Goal: Information Seeking & Learning: Learn about a topic

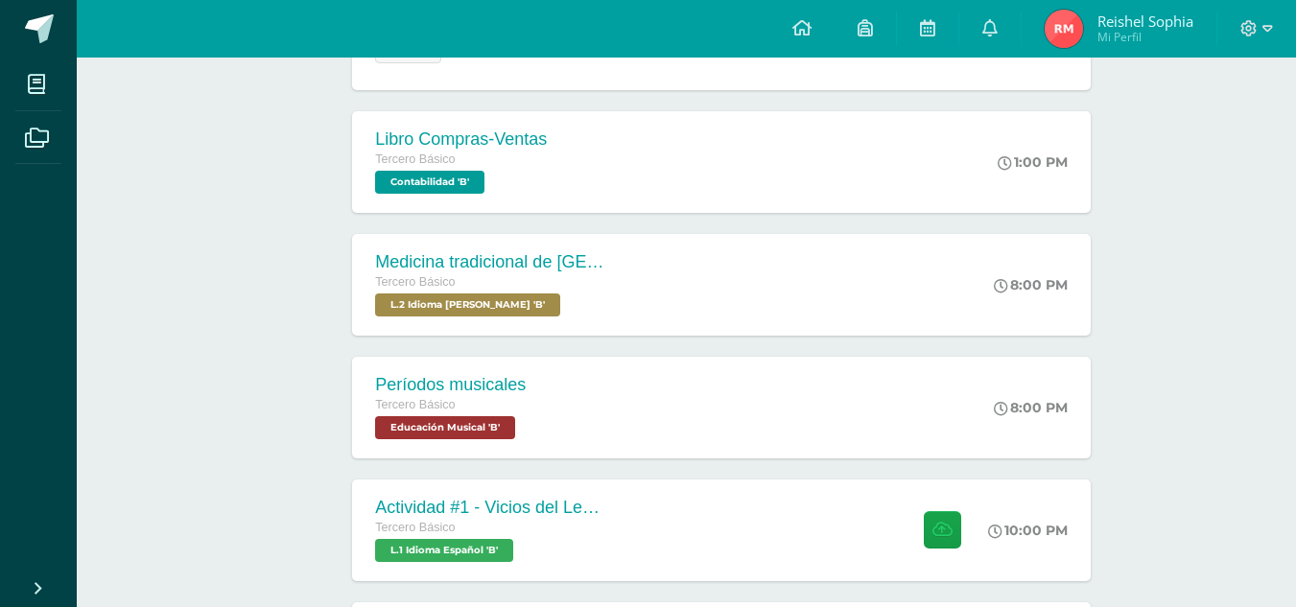
scroll to position [387, 0]
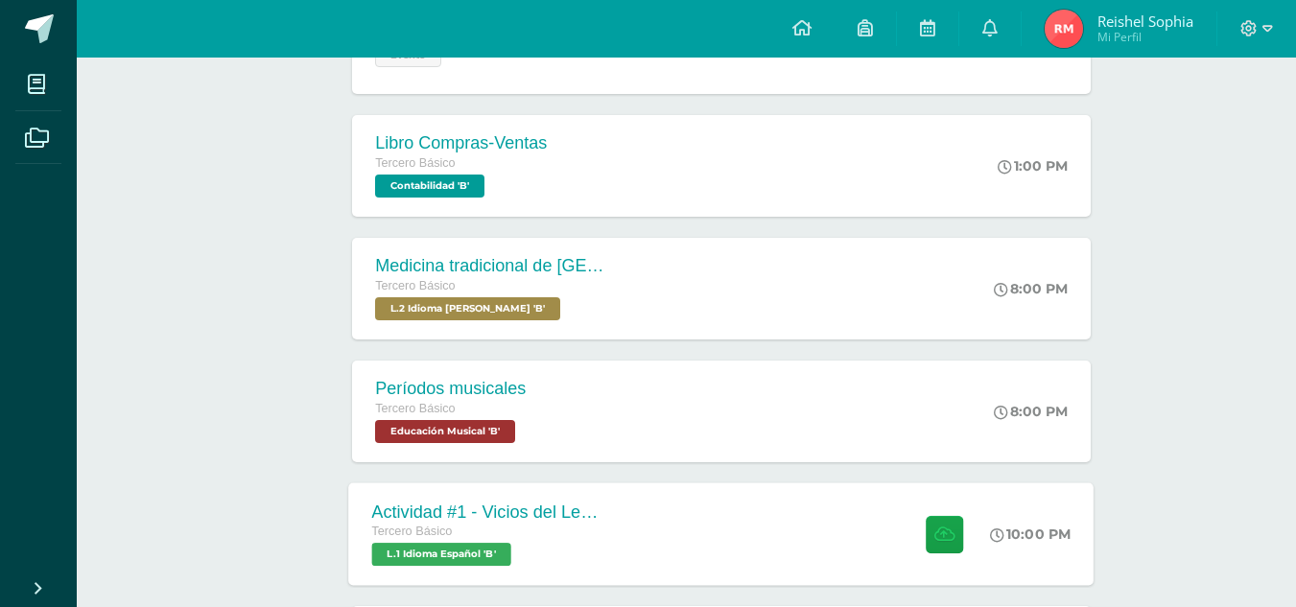
click at [739, 521] on div "Actividad #1 - Vicios del LenguaJe Tercero Básico L.1 Idioma Español 'B' 10:00 …" at bounding box center [721, 533] width 745 height 103
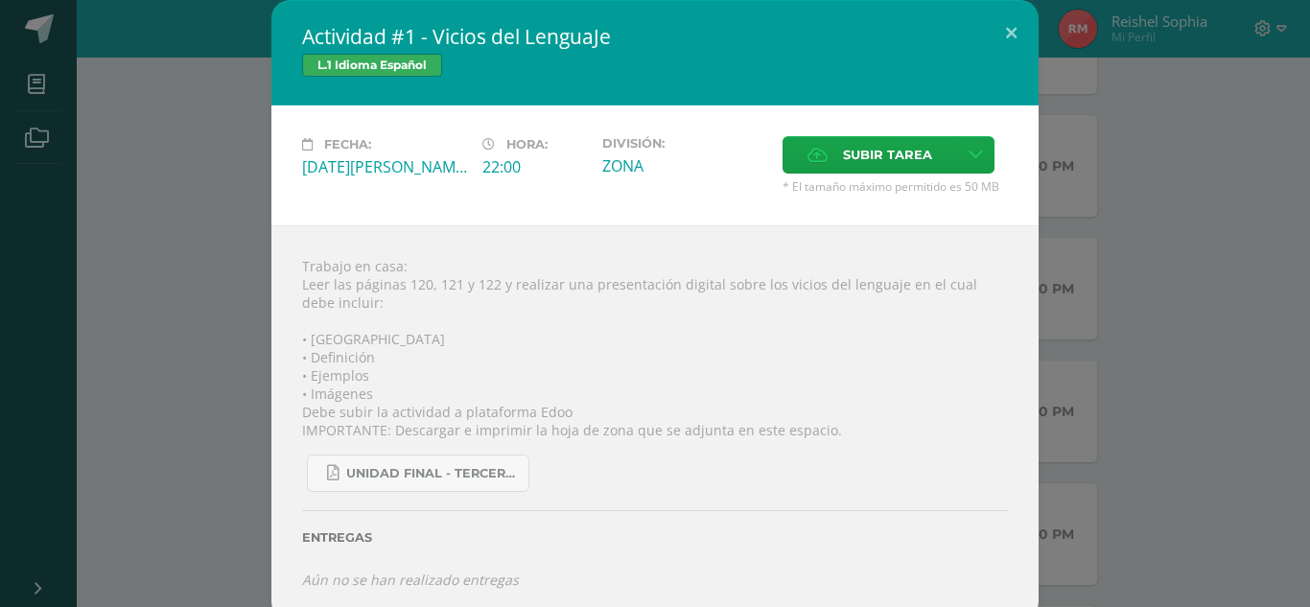
click at [188, 200] on div "Actividad #1 - Vicios del LenguaJe L.1 Idioma Español Fecha: Martes 12 de Agost…" at bounding box center [655, 310] width 1295 height 621
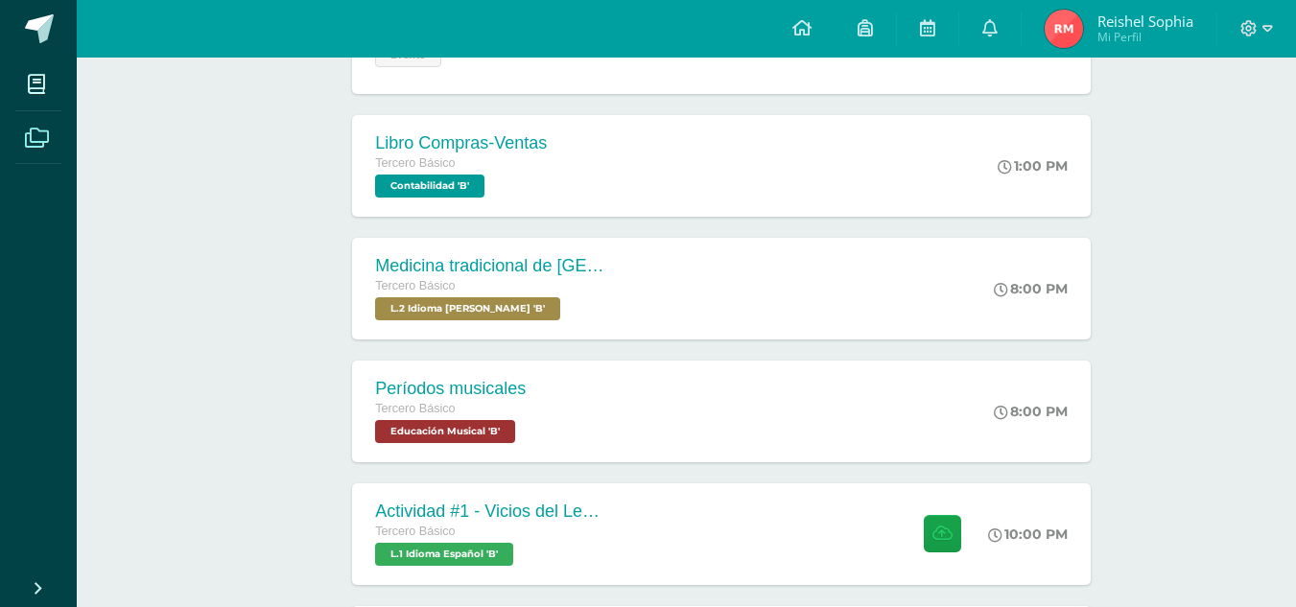
click at [37, 157] on span at bounding box center [36, 136] width 43 height 43
click at [42, 22] on span at bounding box center [39, 28] width 29 height 29
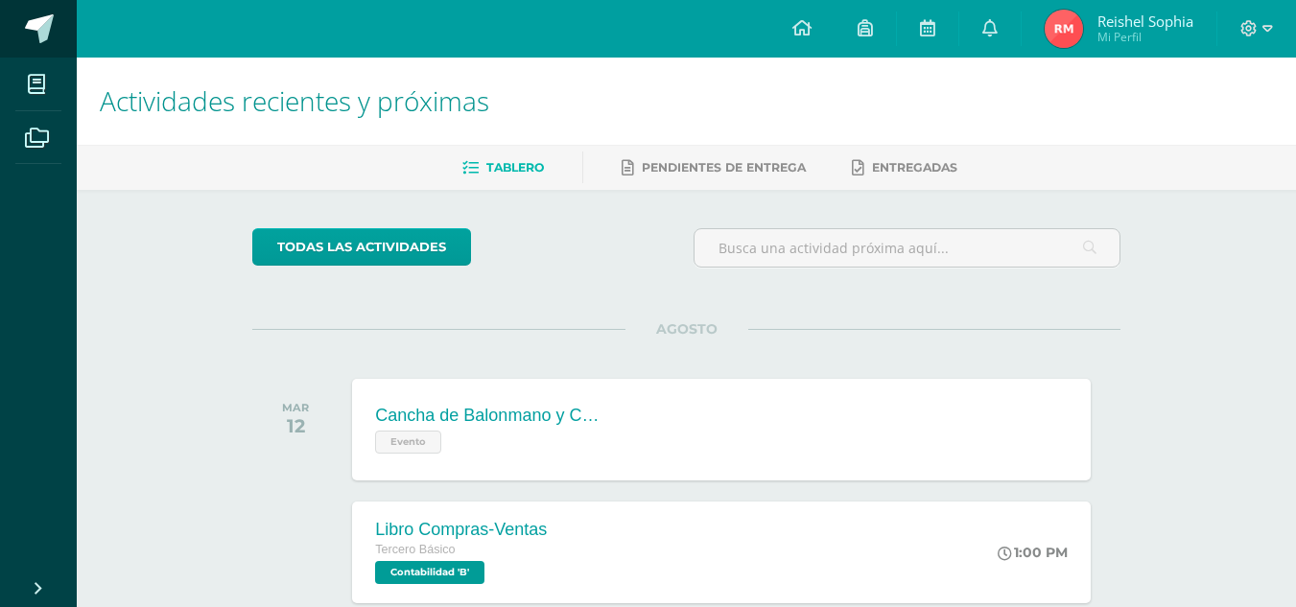
click at [36, 37] on span at bounding box center [39, 28] width 29 height 29
click at [35, 95] on span at bounding box center [36, 83] width 43 height 43
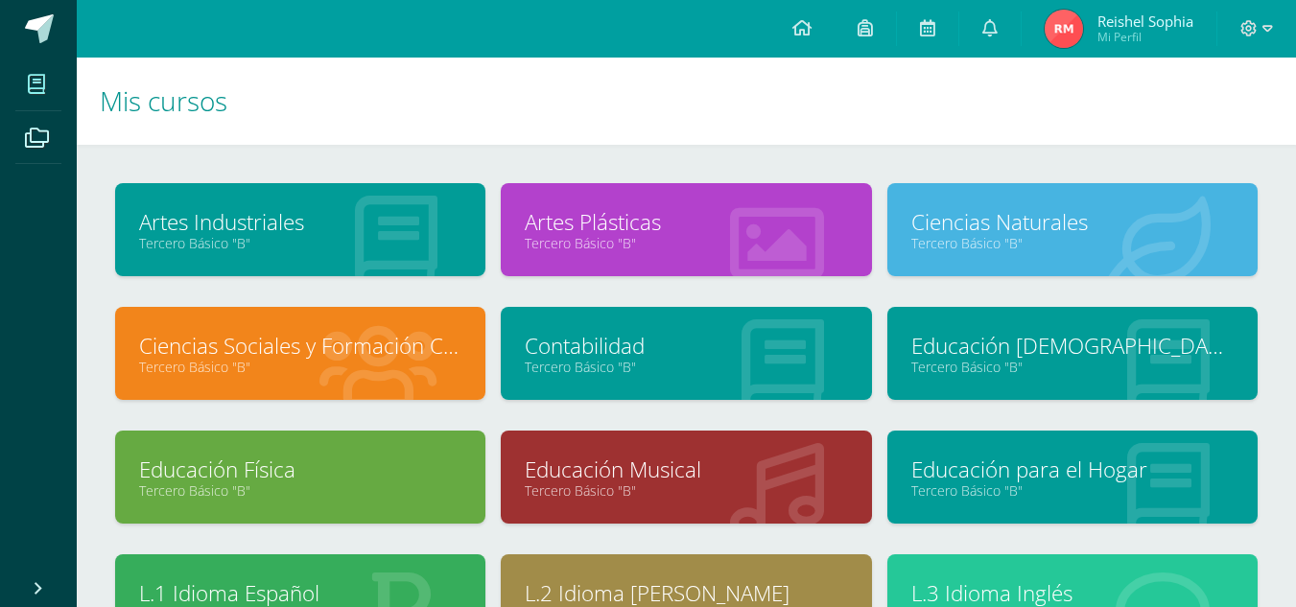
scroll to position [152, 0]
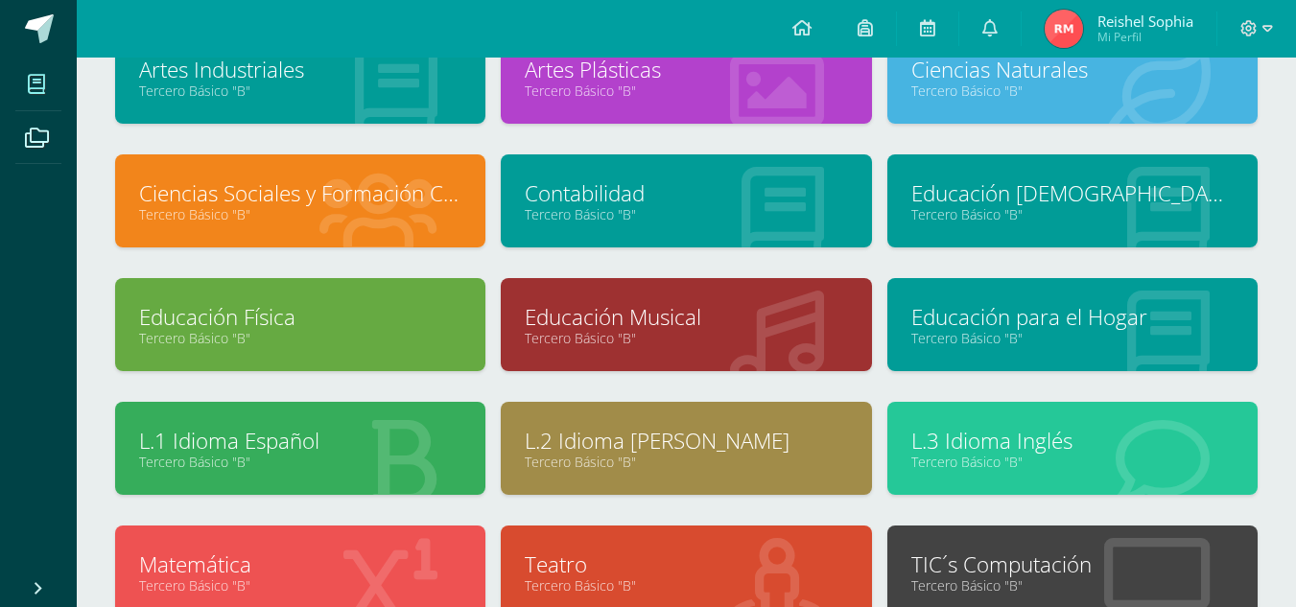
click at [396, 467] on link "Tercero Básico "B"" at bounding box center [300, 462] width 322 height 18
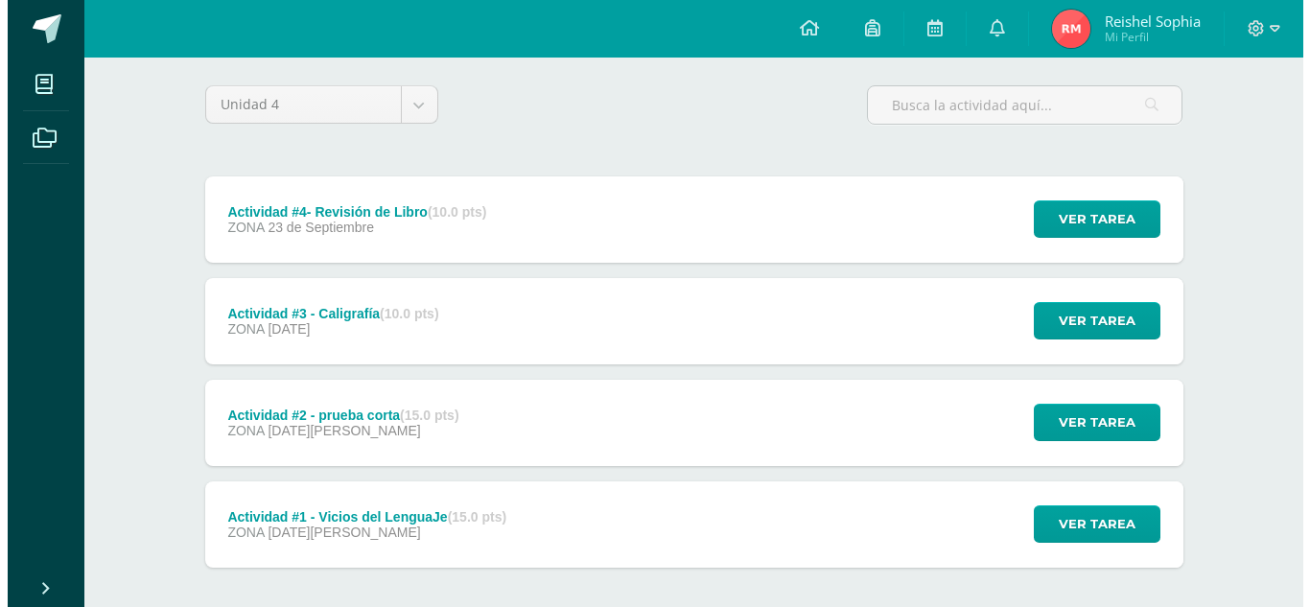
scroll to position [229, 0]
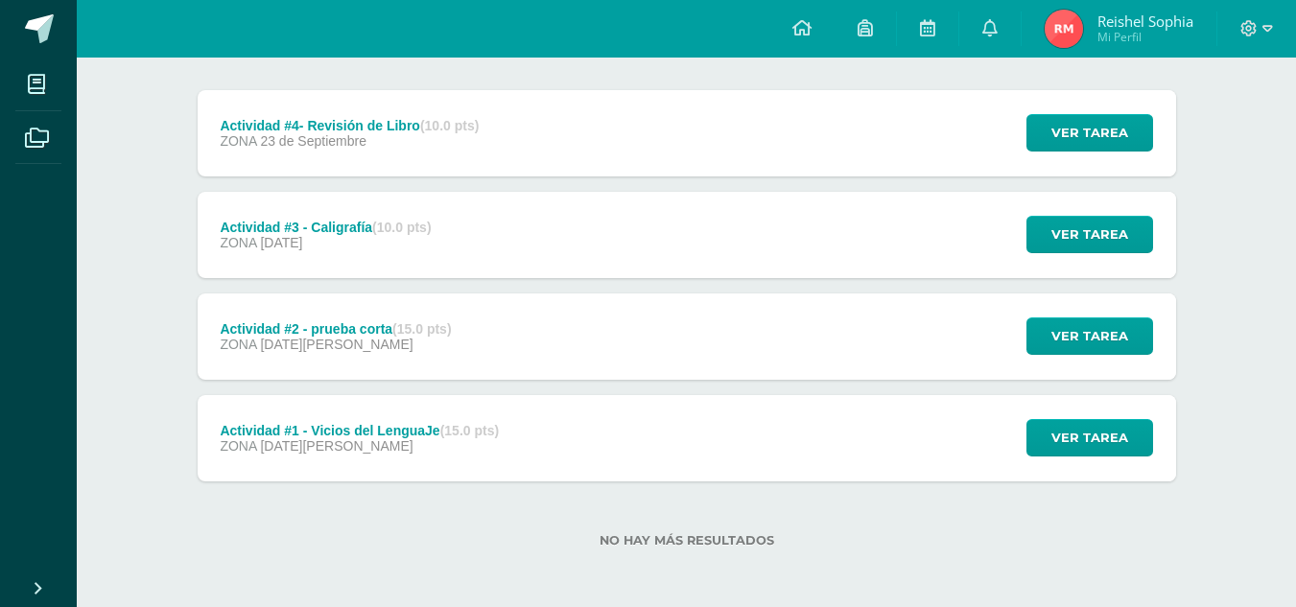
click at [436, 433] on div "Actividad #1 - Vicios del LenguaJe (15.0 pts)" at bounding box center [359, 430] width 279 height 15
